Goal: Navigation & Orientation: Find specific page/section

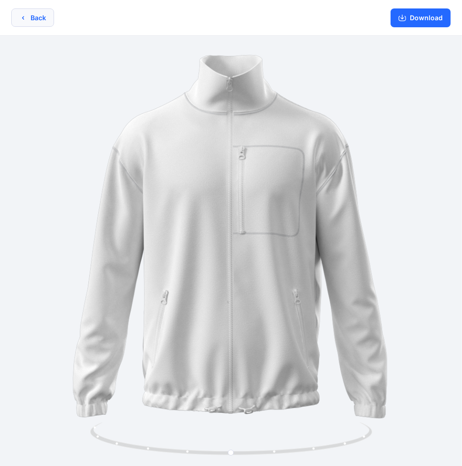
click at [36, 23] on button "Back" at bounding box center [32, 17] width 43 height 18
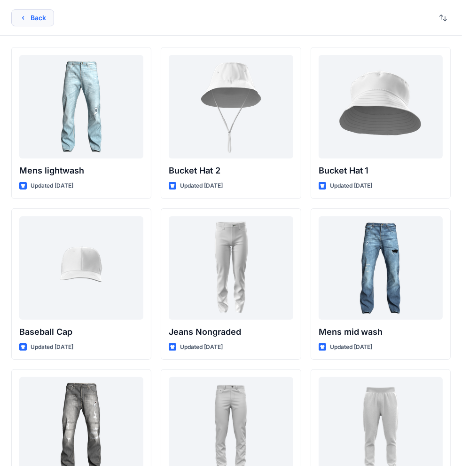
click at [36, 16] on button "Back" at bounding box center [32, 17] width 43 height 17
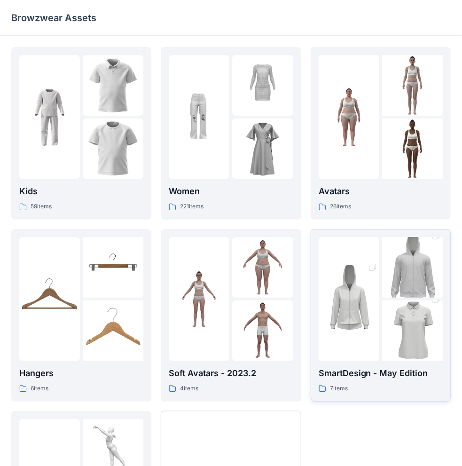
scroll to position [143, 0]
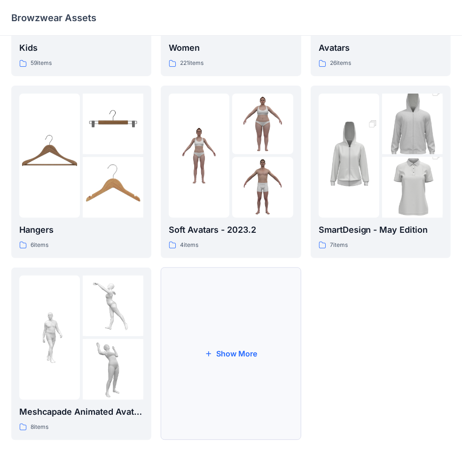
click at [258, 346] on button "Show More" at bounding box center [231, 354] width 140 height 173
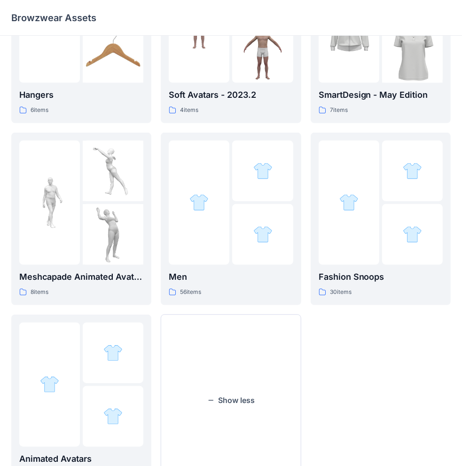
scroll to position [326, 0]
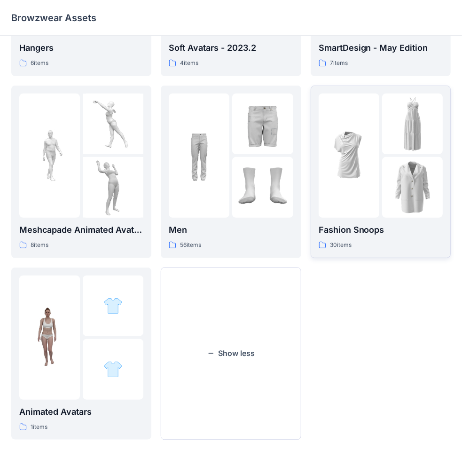
click at [361, 235] on p "Fashion Snoops" at bounding box center [381, 229] width 124 height 13
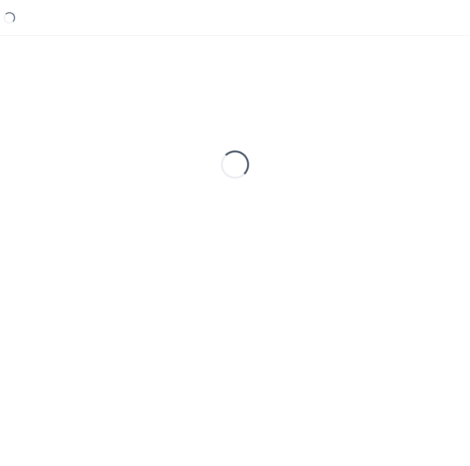
click at [361, 235] on div "Loading..." at bounding box center [235, 164] width 448 height 235
